Goal: Task Accomplishment & Management: Manage account settings

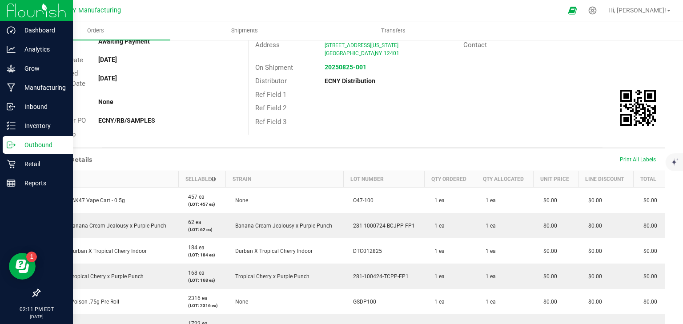
click at [11, 145] on line at bounding box center [12, 145] width 5 height 0
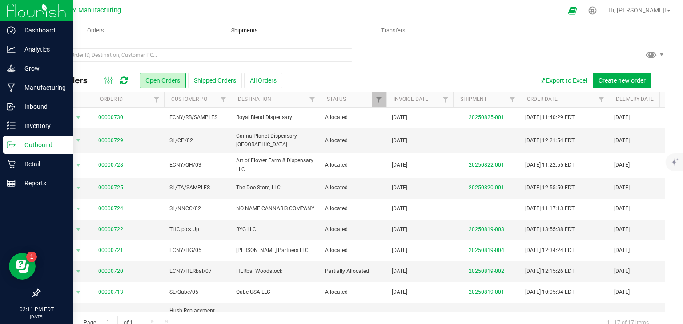
click at [221, 33] on span "Shipments" at bounding box center [244, 31] width 51 height 8
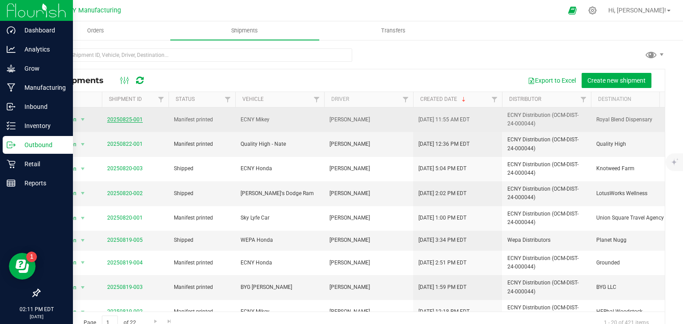
click at [132, 117] on link "20250825-001" at bounding box center [125, 119] width 36 height 6
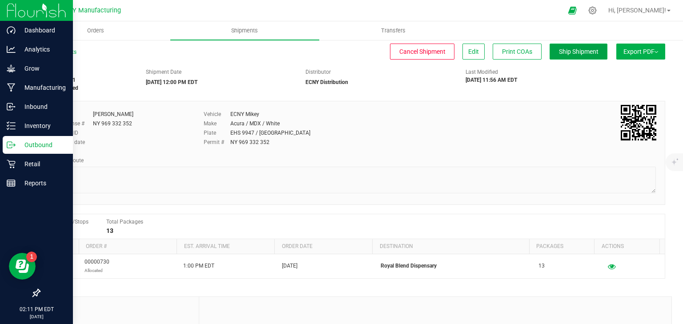
click at [587, 46] on button "Ship Shipment" at bounding box center [578, 52] width 58 height 16
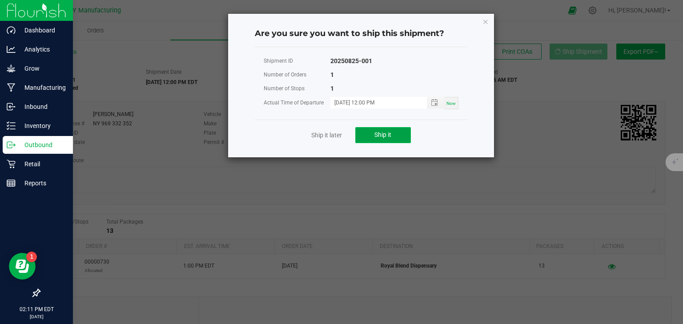
click at [392, 133] on button "Ship it" at bounding box center [383, 135] width 56 height 16
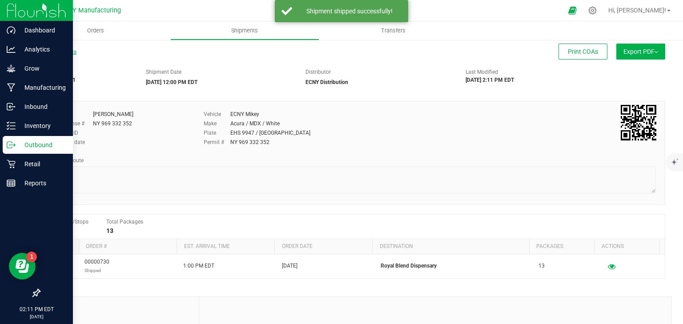
click at [69, 53] on link "All Shipments" at bounding box center [57, 52] width 37 height 6
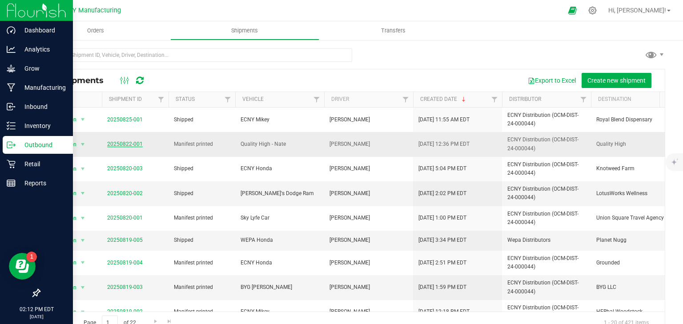
click at [135, 145] on link "20250822-001" at bounding box center [125, 144] width 36 height 6
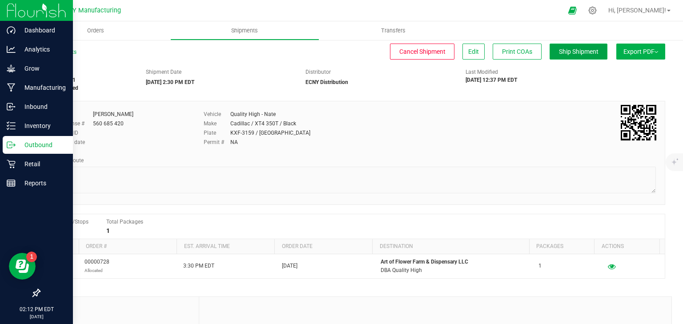
click at [574, 46] on button "Ship Shipment" at bounding box center [578, 52] width 58 height 16
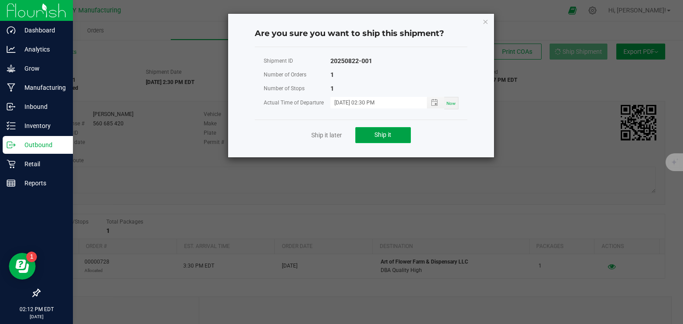
click at [386, 133] on span "Ship it" at bounding box center [382, 134] width 17 height 7
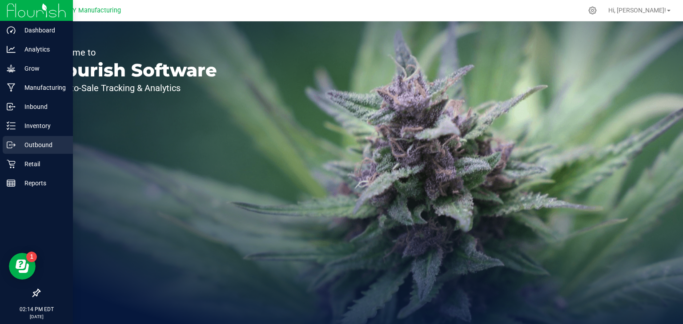
click at [23, 145] on p "Outbound" at bounding box center [42, 145] width 53 height 11
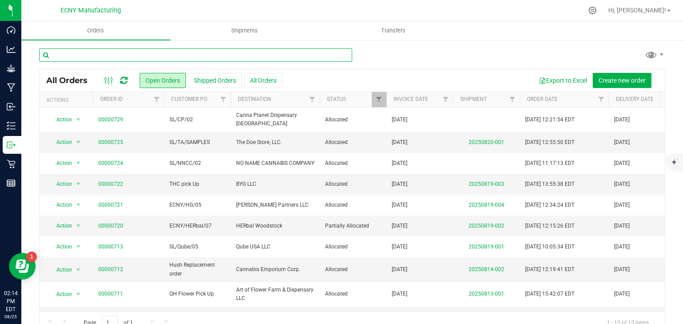
click at [136, 54] on input "text" at bounding box center [195, 54] width 313 height 13
type input "643"
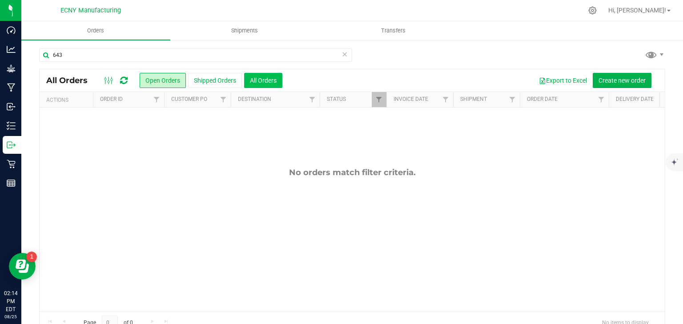
click at [253, 77] on button "All Orders" at bounding box center [263, 80] width 38 height 15
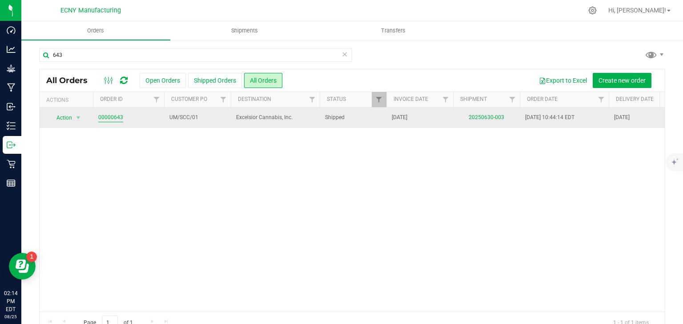
click at [113, 117] on link "00000643" at bounding box center [110, 117] width 25 height 8
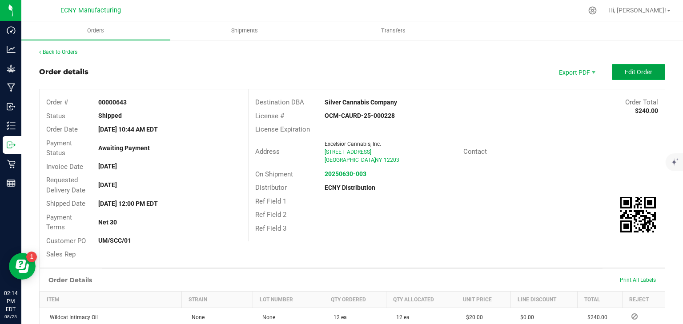
click at [646, 68] on span "Edit Order" at bounding box center [639, 71] width 28 height 7
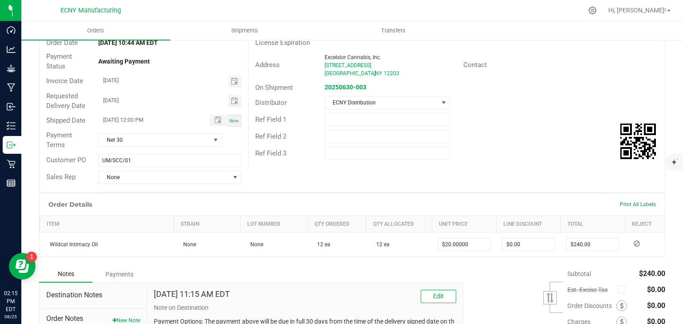
scroll to position [178, 0]
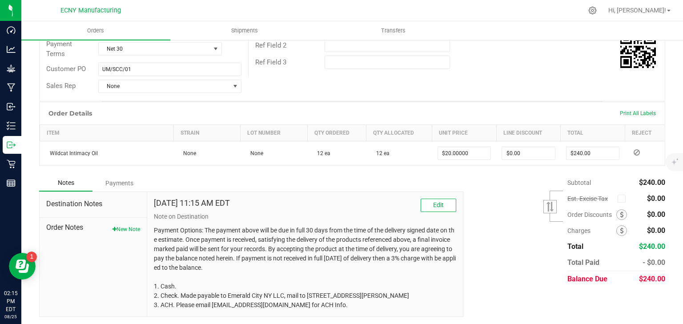
click at [121, 180] on div "Payments" at bounding box center [118, 183] width 53 height 16
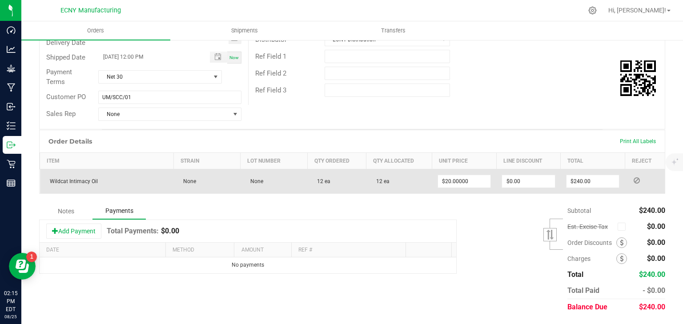
scroll to position [148, 0]
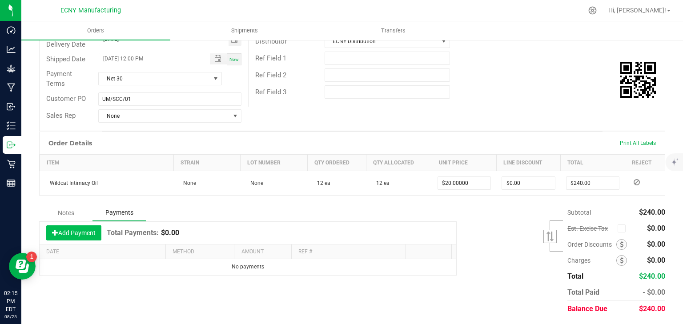
click at [64, 232] on button "Add Payment" at bounding box center [73, 232] width 55 height 15
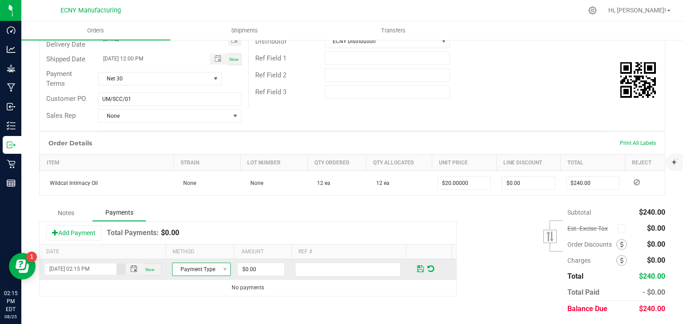
click at [194, 267] on span "Payment Type" at bounding box center [195, 269] width 47 height 12
click at [189, 257] on li "Check" at bounding box center [198, 253] width 56 height 12
click at [245, 266] on input "0" at bounding box center [261, 269] width 46 height 12
type input "$240.00"
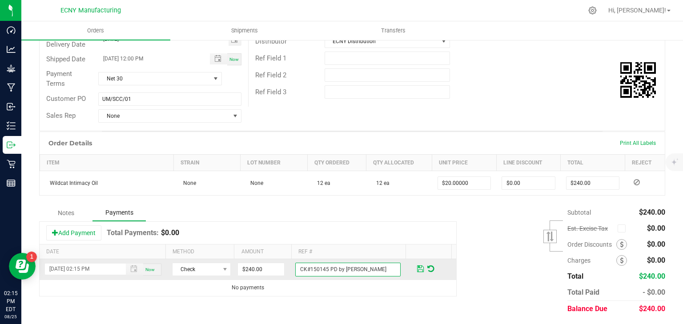
type input "CK#150145 PD by [PERSON_NAME]"
click at [417, 265] on span at bounding box center [420, 269] width 7 height 8
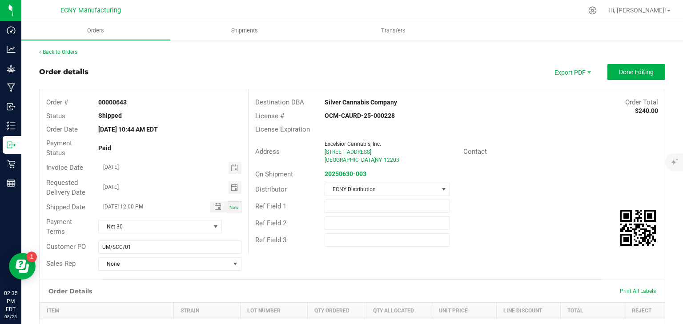
scroll to position [0, 0]
click at [631, 72] on span "Done Editing" at bounding box center [636, 71] width 35 height 7
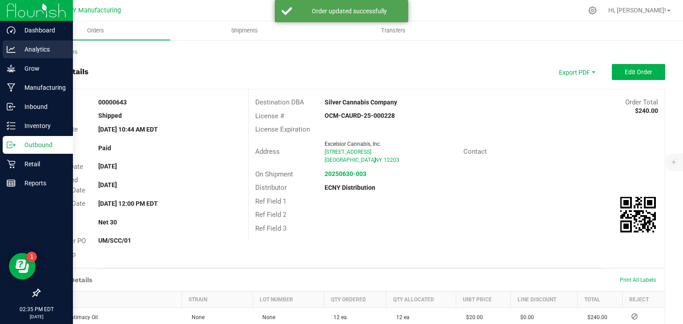
click at [16, 42] on div "Analytics" at bounding box center [38, 49] width 70 height 18
